Goal: Task Accomplishment & Management: Use online tool/utility

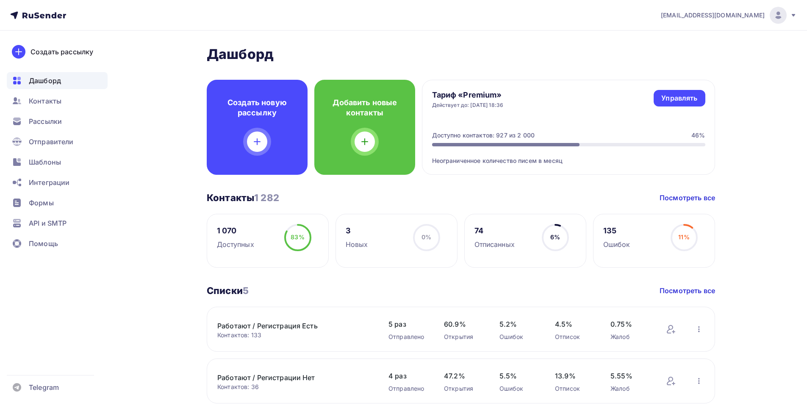
click at [348, 111] on h4 "Добавить новые контакты" at bounding box center [365, 107] width 74 height 20
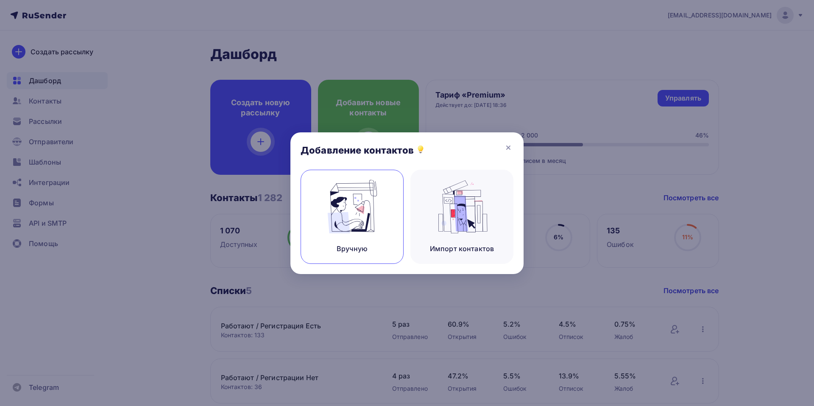
click at [370, 209] on div "Вручную" at bounding box center [351, 217] width 103 height 94
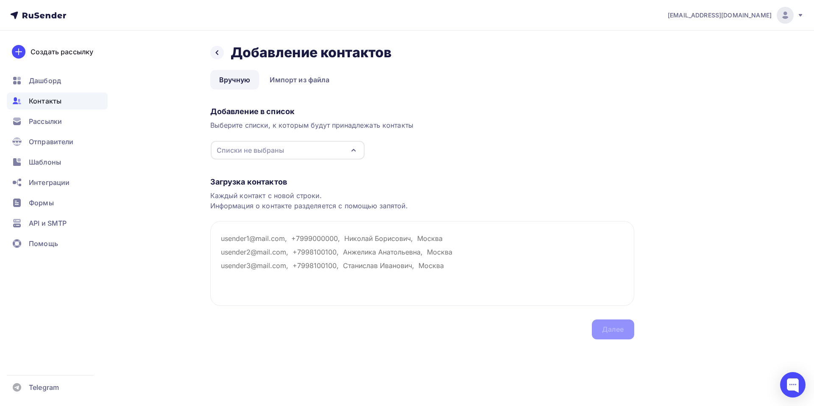
click at [358, 147] on icon "button" at bounding box center [353, 150] width 10 height 10
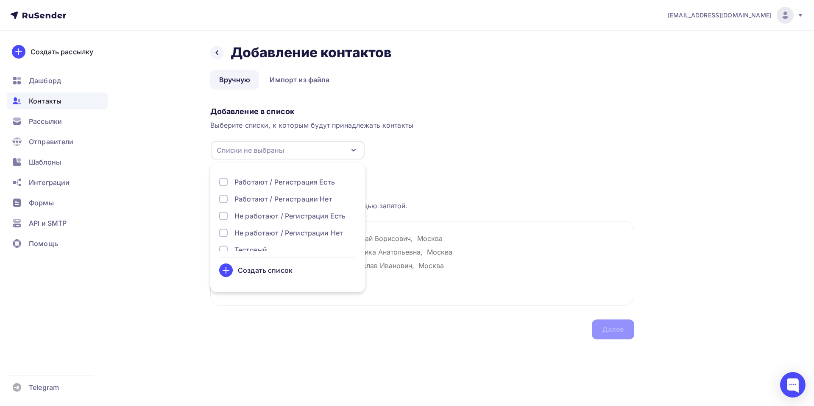
click at [222, 213] on div at bounding box center [223, 215] width 8 height 8
click at [411, 247] on textarea at bounding box center [422, 263] width 424 height 85
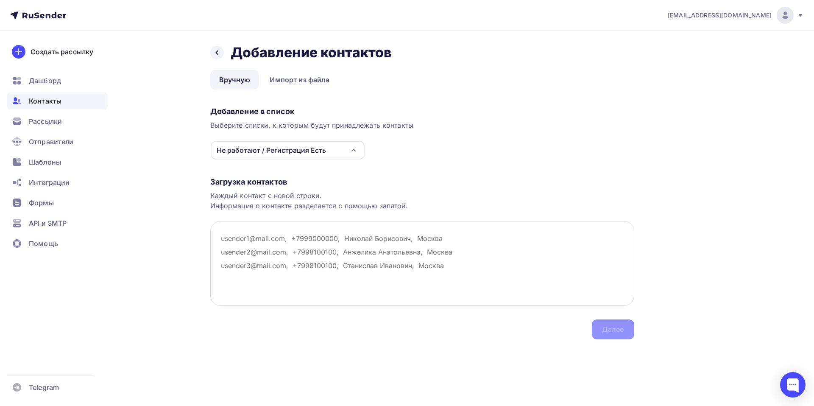
paste textarea "ПРОМТЕХСНАБ ООО , [EMAIL_ADDRESS][DOMAIN_NAME]"
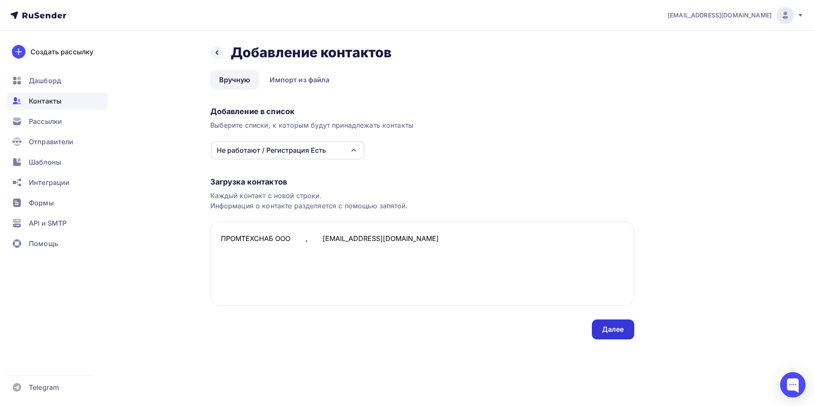
type textarea "ПРОМТЕХСНАБ ООО , [EMAIL_ADDRESS][DOMAIN_NAME]"
click at [611, 328] on div "Далее" at bounding box center [613, 329] width 22 height 10
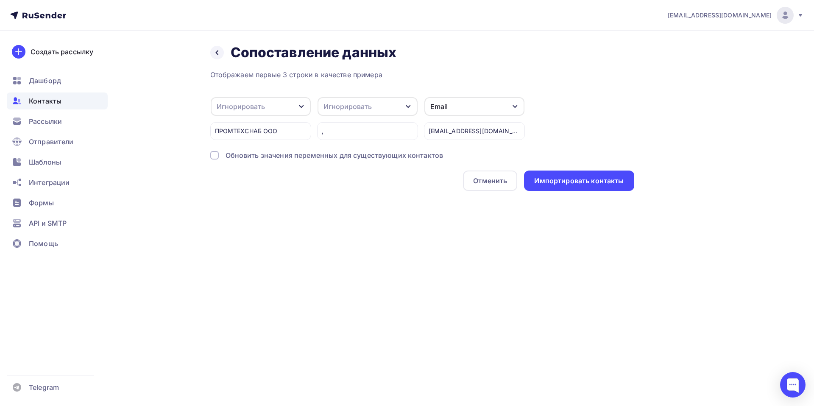
click at [304, 106] on icon "button" at bounding box center [301, 106] width 7 height 7
click at [240, 99] on div "Имя" at bounding box center [246, 103] width 49 height 10
click at [554, 179] on div "Импортировать контакты" at bounding box center [578, 181] width 89 height 10
